Goal: Find specific page/section: Find specific page/section

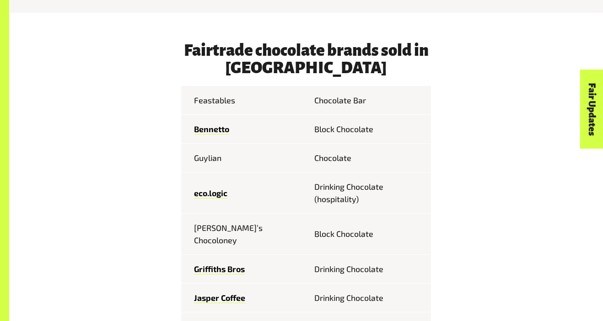
scroll to position [401, 0]
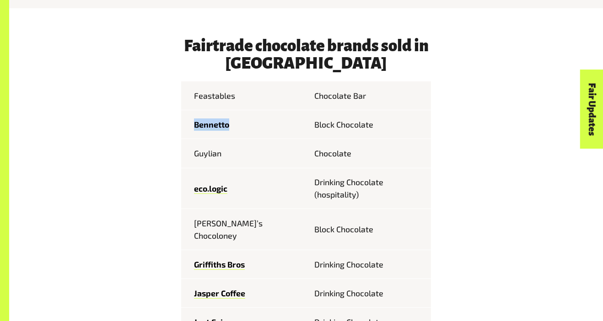
drag, startPoint x: 193, startPoint y: 125, endPoint x: 235, endPoint y: 125, distance: 42.1
click at [235, 125] on td "Bennetto" at bounding box center [243, 124] width 125 height 29
click at [211, 127] on link "Bennetto" at bounding box center [211, 124] width 35 height 11
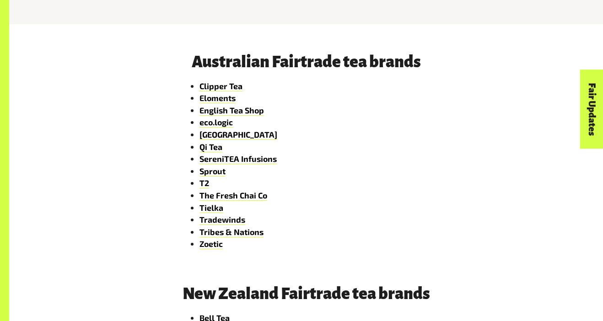
scroll to position [392, 0]
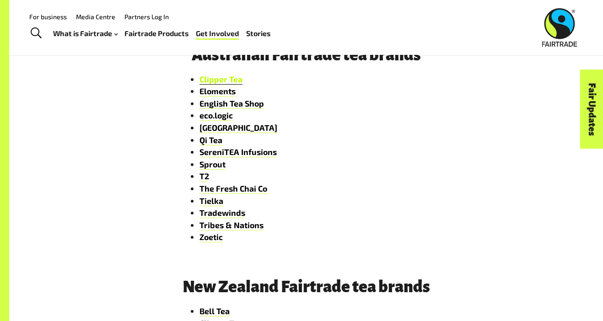
click at [216, 78] on link "Clipper Tea" at bounding box center [220, 79] width 43 height 11
